Goal: Information Seeking & Learning: Find specific fact

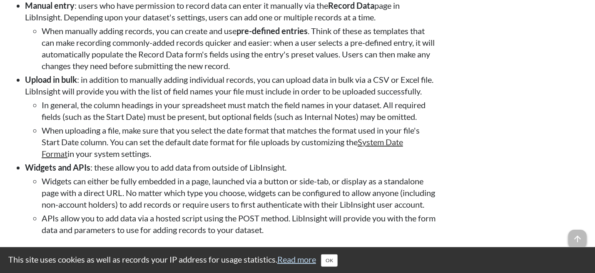
scroll to position [1165, 0]
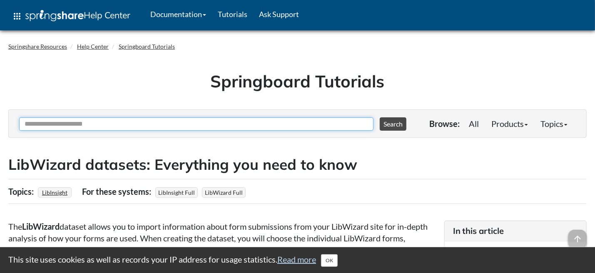
click at [82, 126] on input "Ask Another Question" at bounding box center [196, 123] width 354 height 13
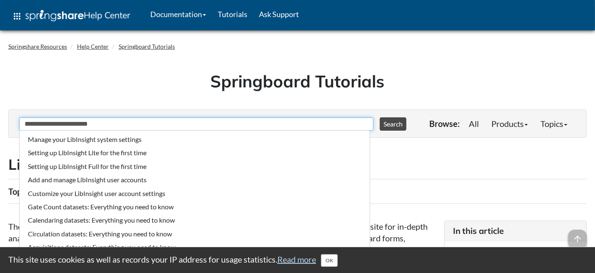
type input "**********"
click at [379, 117] on button "Search" at bounding box center [392, 123] width 27 height 13
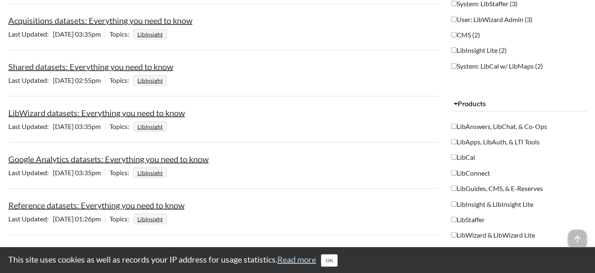
scroll to position [666, 0]
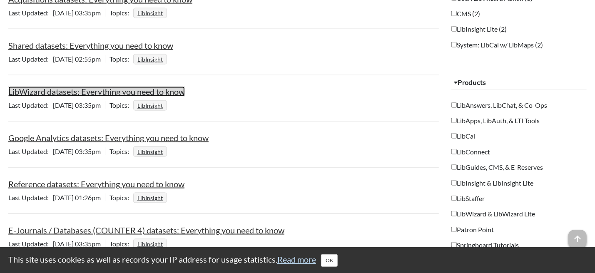
click at [106, 88] on link "LibWizard datasets: Everything you need to know" at bounding box center [96, 92] width 176 height 10
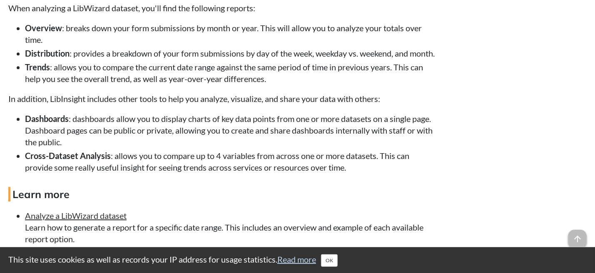
scroll to position [915, 0]
